Goal: Task Accomplishment & Management: Use online tool/utility

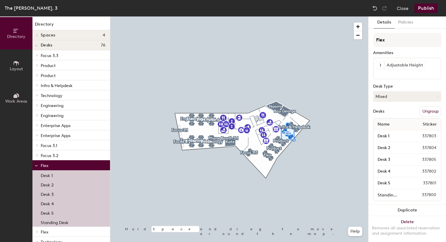
click at [305, 17] on div at bounding box center [239, 17] width 258 height 0
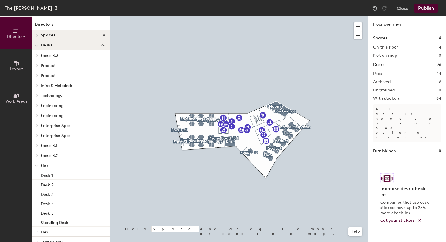
click at [68, 82] on p "Infra & Helpdesk" at bounding box center [73, 86] width 65 height 8
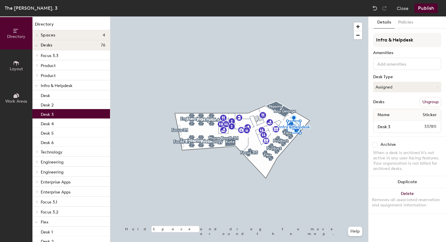
click at [47, 115] on p "Desk 3" at bounding box center [47, 113] width 13 height 7
click at [47, 134] on p "Desk 5" at bounding box center [47, 132] width 13 height 7
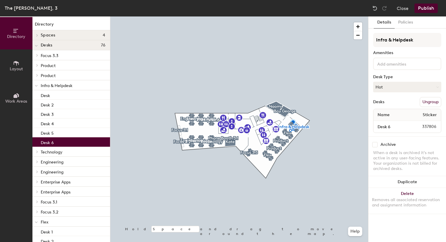
click at [47, 141] on p "Desk 6" at bounding box center [47, 142] width 13 height 7
click at [37, 152] on icon at bounding box center [37, 152] width 2 height 3
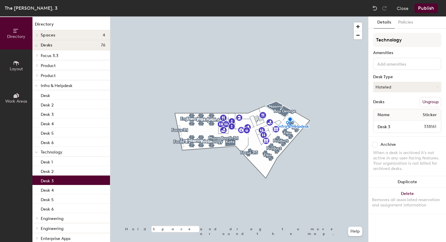
click at [44, 178] on p "Desk 3" at bounding box center [47, 180] width 13 height 7
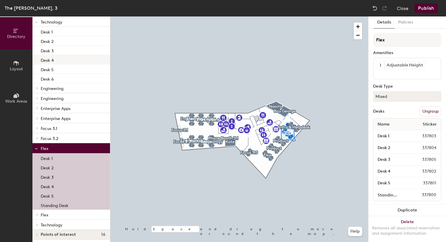
scroll to position [133, 0]
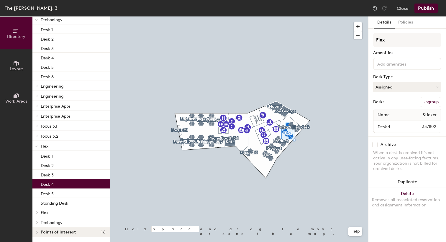
click at [47, 185] on p "Desk 4" at bounding box center [47, 184] width 13 height 7
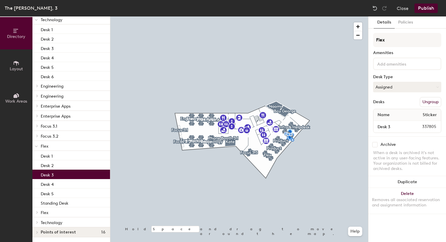
click at [48, 175] on p "Desk 3" at bounding box center [47, 174] width 13 height 7
click at [47, 165] on p "Desk 2" at bounding box center [47, 165] width 13 height 7
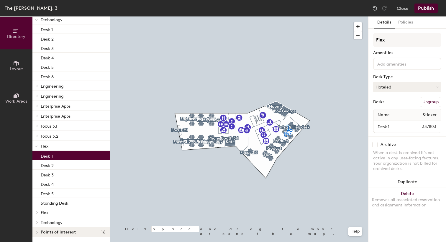
click at [45, 158] on p "Desk 1" at bounding box center [47, 155] width 12 height 7
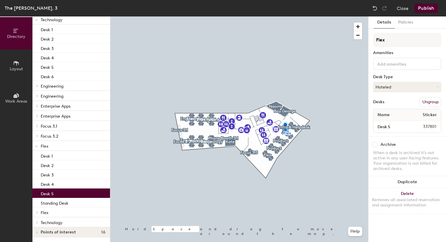
click at [44, 193] on p "Desk 5" at bounding box center [47, 193] width 13 height 7
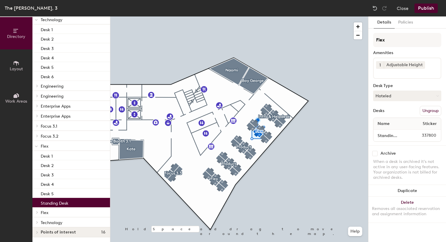
click at [74, 201] on div "Standing Desk" at bounding box center [70, 202] width 77 height 9
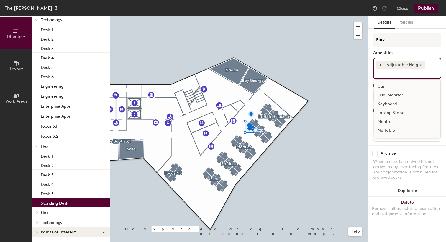
click at [436, 71] on div "1 Adjustable Height Car Dual Monitor Keyboard Laptop Stand Monitor No Table Pho…" at bounding box center [407, 68] width 68 height 21
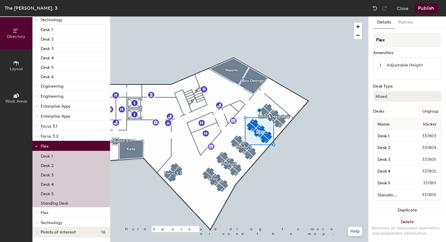
click at [305, 17] on div at bounding box center [239, 17] width 258 height 0
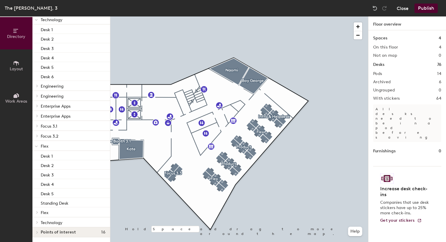
click at [405, 8] on button "Close" at bounding box center [402, 8] width 12 height 9
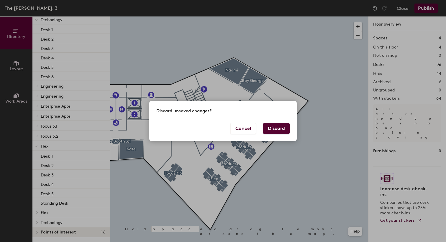
click at [273, 130] on button "Discard" at bounding box center [276, 128] width 27 height 11
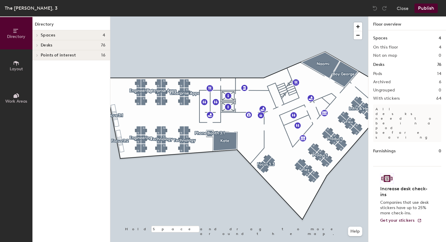
click at [187, 17] on div at bounding box center [239, 17] width 258 height 0
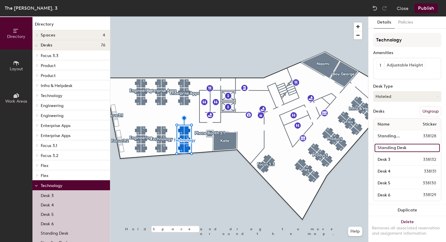
click at [434, 148] on input "Standing Desk" at bounding box center [406, 148] width 65 height 8
click at [428, 148] on input "Standing Desk" at bounding box center [406, 148] width 65 height 8
click at [431, 149] on input "Standing Desk" at bounding box center [406, 148] width 65 height 8
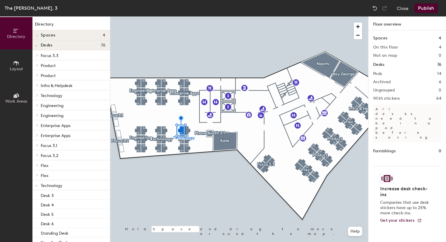
click at [185, 17] on div at bounding box center [239, 17] width 258 height 0
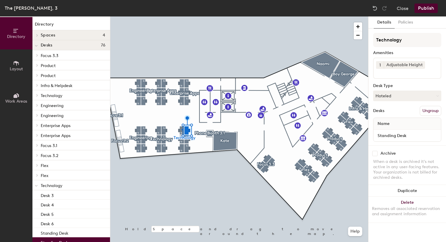
click at [182, 17] on div at bounding box center [239, 17] width 258 height 0
click at [419, 96] on button "Hoteled" at bounding box center [407, 96] width 68 height 11
click at [405, 150] on div "Archive When a desk is archived it's not active in any user-facing features. Yo…" at bounding box center [406, 167] width 77 height 42
click at [399, 26] on button "Policies" at bounding box center [405, 23] width 22 height 12
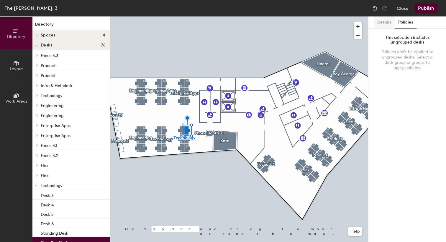
click at [384, 25] on button "Details" at bounding box center [383, 23] width 21 height 12
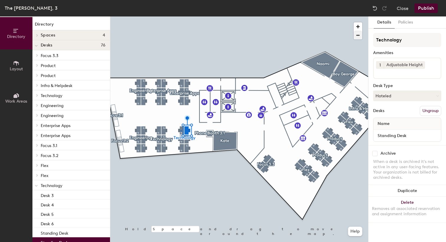
click at [180, 17] on div at bounding box center [239, 17] width 258 height 0
click at [402, 129] on div "Name" at bounding box center [406, 124] width 67 height 12
click at [402, 124] on div "Name" at bounding box center [406, 124] width 67 height 12
click at [422, 113] on button "Ungroup" at bounding box center [430, 111] width 22 height 10
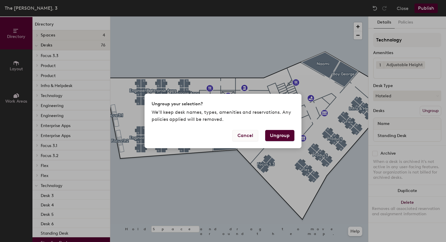
click at [242, 135] on button "Cancel" at bounding box center [245, 135] width 26 height 11
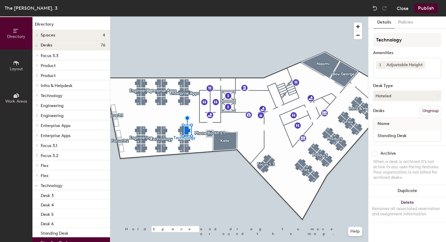
click at [403, 11] on button "Close" at bounding box center [402, 8] width 12 height 9
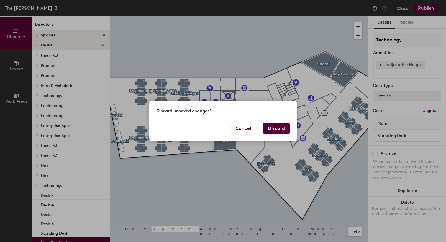
click at [277, 128] on button "Discard" at bounding box center [276, 128] width 27 height 11
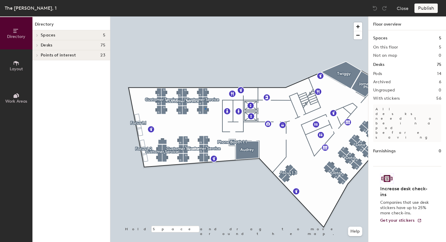
click at [205, 17] on div at bounding box center [239, 17] width 258 height 0
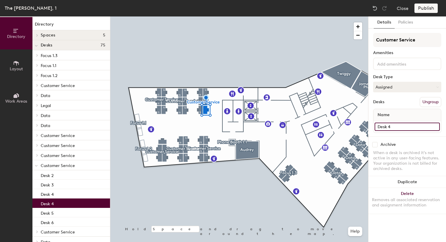
click at [413, 127] on input "Desk 4" at bounding box center [406, 127] width 65 height 8
paste input "Standing Desk"
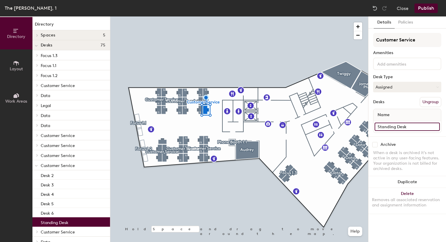
type input "Standing Desk"
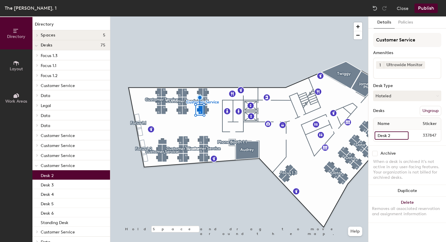
click at [402, 137] on input "Desk 2" at bounding box center [391, 136] width 34 height 8
paste input "Standing Desk"
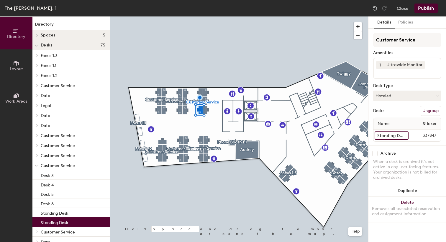
type input "Standing Desk"
click at [423, 8] on button "Publish" at bounding box center [425, 8] width 23 height 9
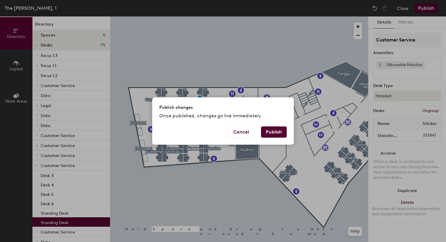
click at [271, 134] on button "Publish" at bounding box center [274, 132] width 26 height 11
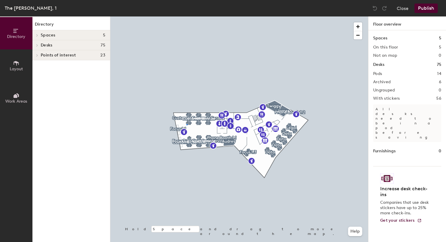
click at [186, 17] on div at bounding box center [239, 17] width 258 height 0
click at [187, 17] on div at bounding box center [239, 17] width 258 height 0
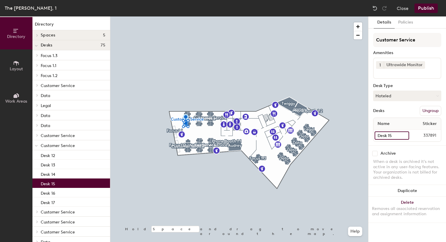
click at [402, 137] on input "Desk 15" at bounding box center [391, 136] width 34 height 8
paste input "Standing Desk"
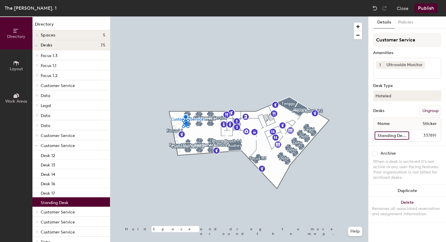
type input "Standing Desk"
click at [418, 7] on button "Publish" at bounding box center [425, 8] width 23 height 9
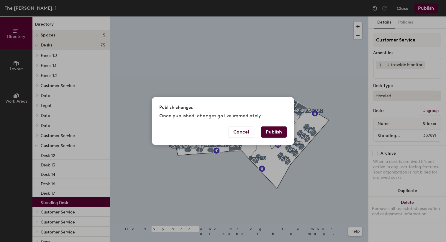
click at [270, 133] on button "Publish" at bounding box center [274, 132] width 26 height 11
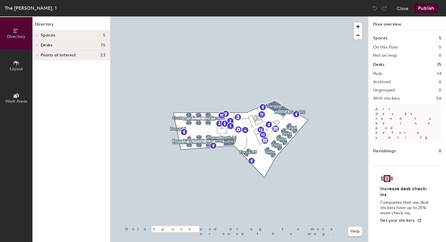
click at [266, 17] on div at bounding box center [239, 17] width 258 height 0
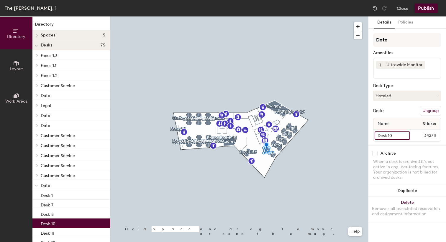
click at [405, 136] on input "Desk 10" at bounding box center [391, 136] width 35 height 8
paste input "Standing Desk"
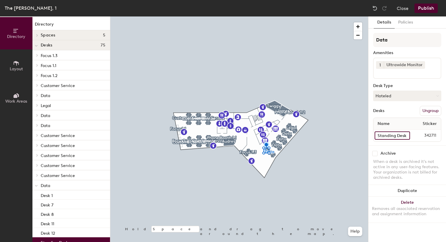
type input "Standing Desk"
click at [271, 17] on div at bounding box center [239, 17] width 258 height 0
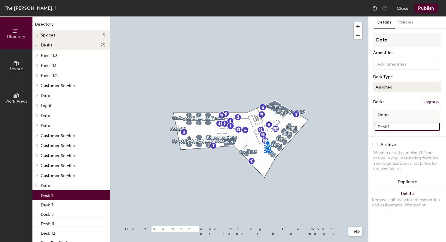
click at [389, 126] on input "Desk 1" at bounding box center [406, 127] width 65 height 8
paste input "Standing Desk"
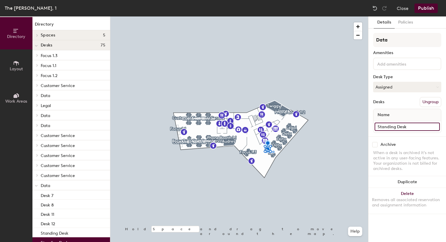
type input "Standing Desk"
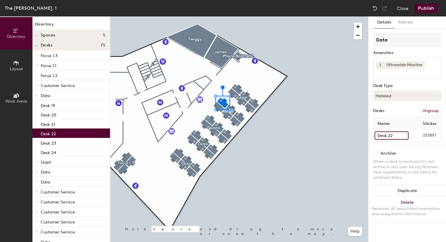
click at [402, 134] on input "Desk 22" at bounding box center [391, 136] width 34 height 8
paste input "Standing Desk"
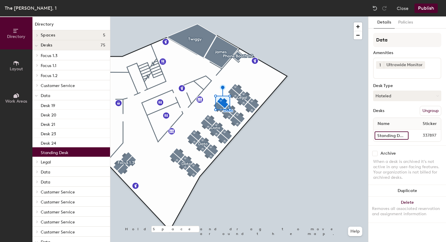
type input "Standing Desk"
click at [420, 7] on button "Publish" at bounding box center [425, 8] width 23 height 9
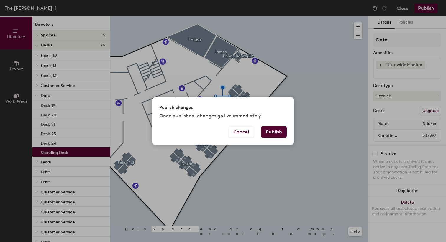
click at [278, 135] on button "Publish" at bounding box center [274, 132] width 26 height 11
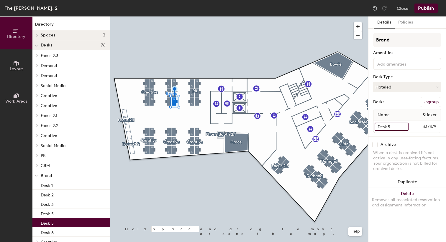
click at [397, 125] on input "Desk 5" at bounding box center [391, 127] width 34 height 8
paste input "Standing Desk"
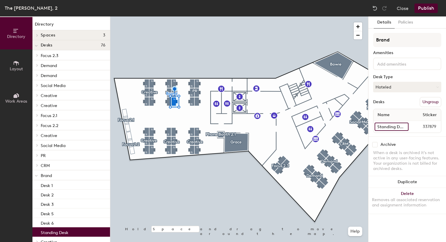
type input "Standing Desk"
click at [166, 17] on div at bounding box center [239, 17] width 258 height 0
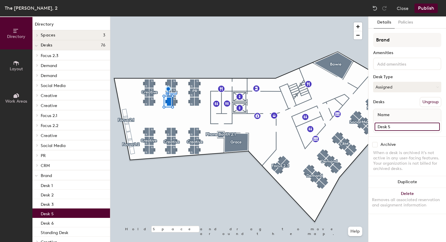
click at [397, 130] on input "Desk 5" at bounding box center [406, 127] width 65 height 8
paste input "Standing Desk"
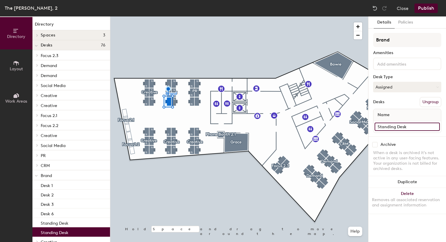
type input "Standing Desk"
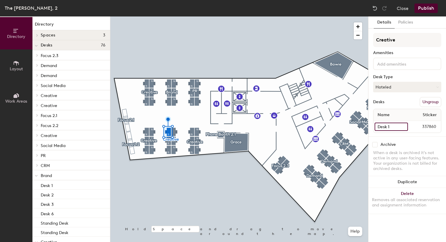
click at [385, 125] on input "Desk 1" at bounding box center [390, 127] width 33 height 8
paste input "Standing Desk"
type input "Standing Desk"
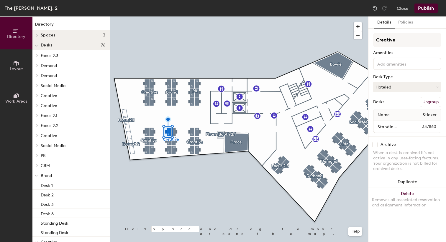
click at [424, 7] on button "Publish" at bounding box center [425, 8] width 23 height 9
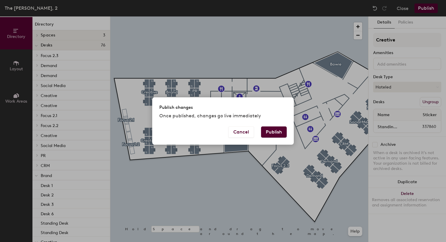
click at [282, 133] on button "Publish" at bounding box center [274, 132] width 26 height 11
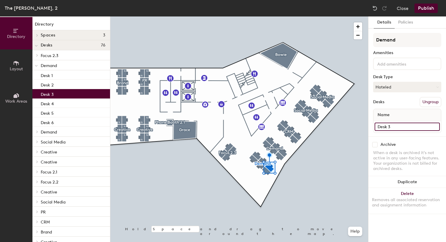
click at [407, 128] on input "Desk 3" at bounding box center [406, 127] width 65 height 8
paste input "Standing Desk"
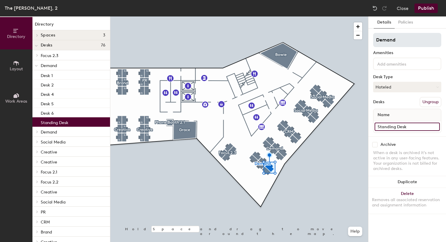
type input "Standing Desk"
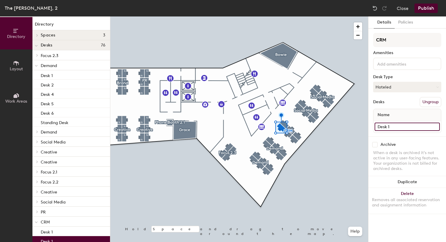
click at [399, 129] on input "Desk 1" at bounding box center [406, 127] width 65 height 8
paste input "Standing Desk"
type input "Standing Desk"
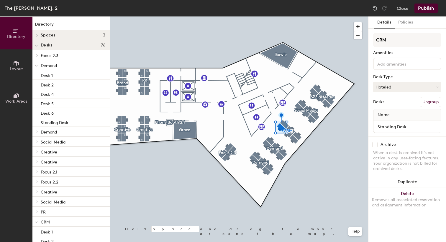
click at [425, 8] on button "Publish" at bounding box center [425, 8] width 23 height 9
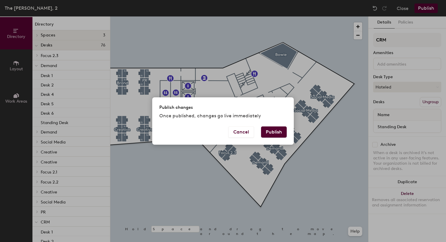
click at [276, 130] on button "Publish" at bounding box center [274, 132] width 26 height 11
